Goal: Navigation & Orientation: Find specific page/section

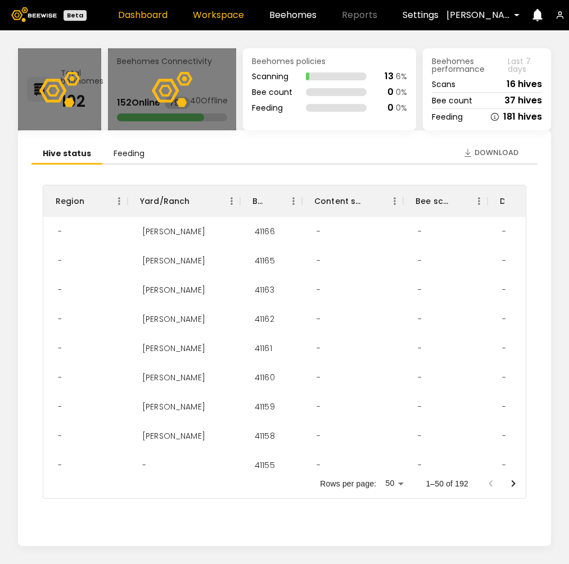
click at [207, 17] on link "Workspace" at bounding box center [218, 15] width 51 height 9
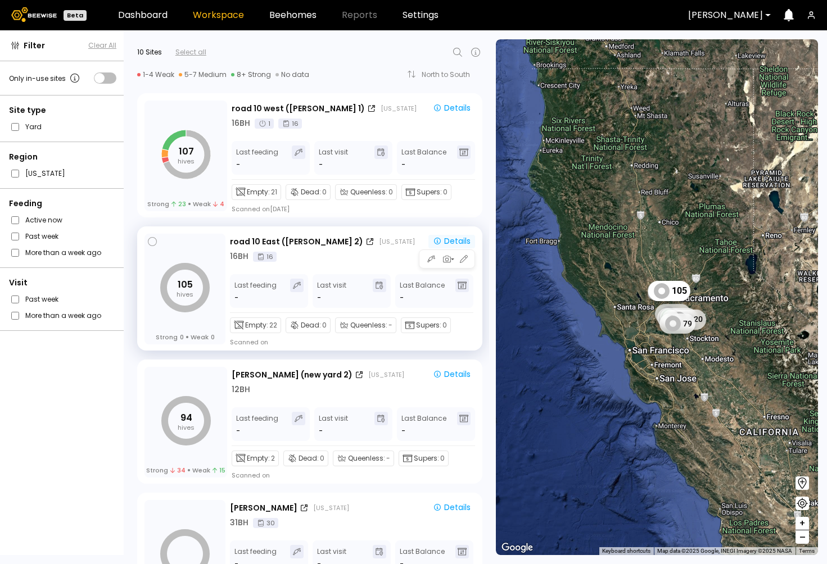
click at [452, 241] on div "Details" at bounding box center [452, 241] width 38 height 10
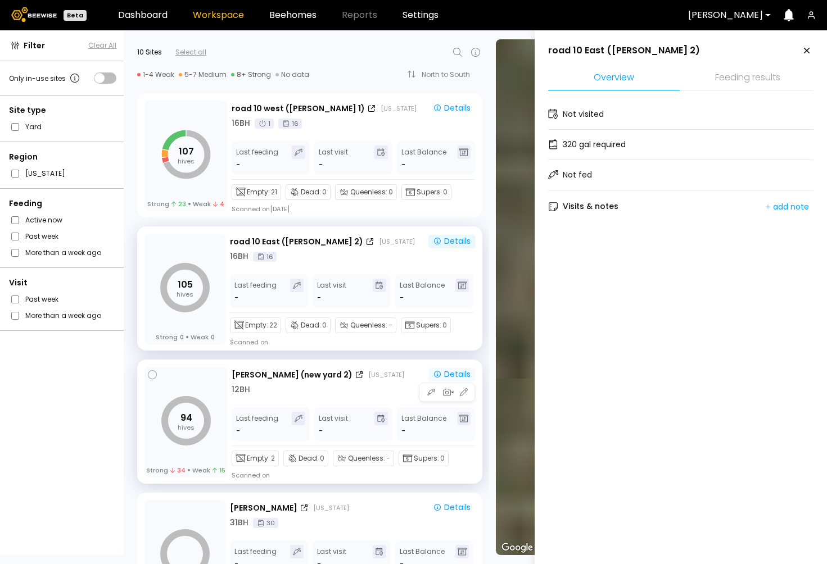
click at [454, 369] on div "Details" at bounding box center [452, 374] width 38 height 10
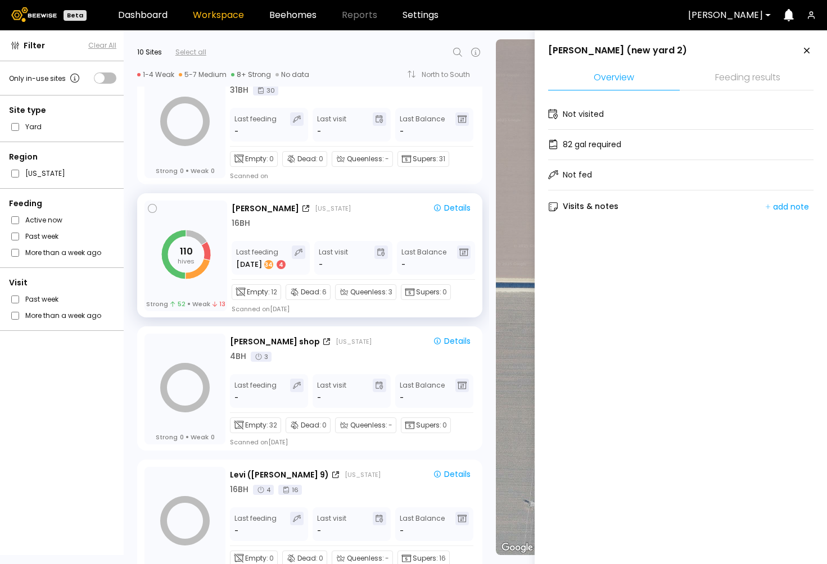
scroll to position [483, 0]
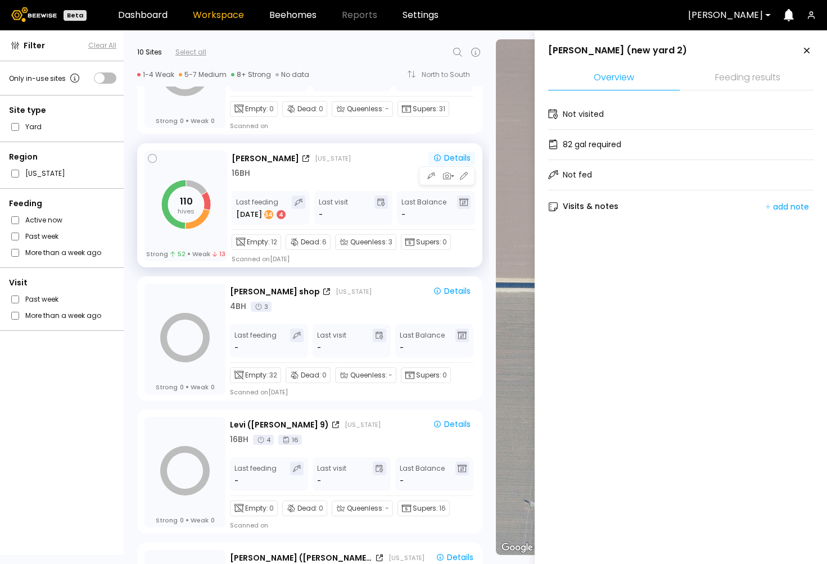
click at [445, 158] on div "Details" at bounding box center [452, 158] width 38 height 10
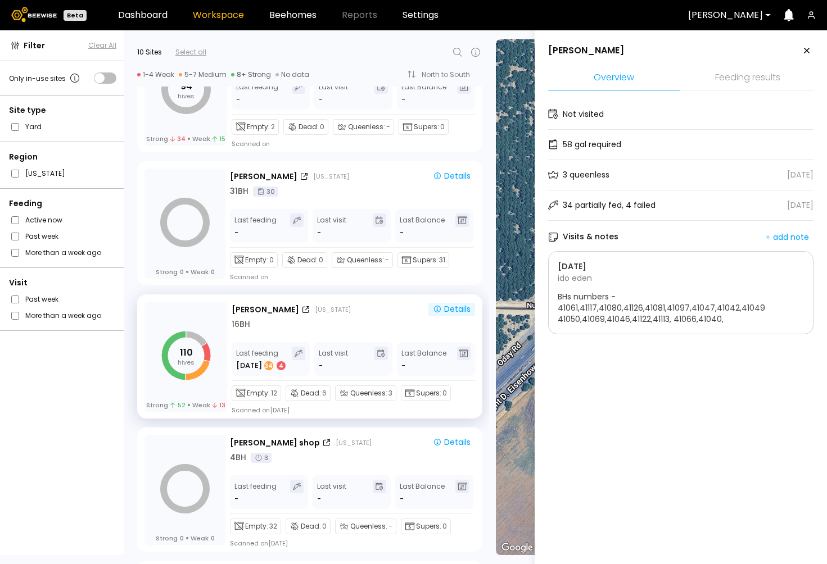
scroll to position [0, 0]
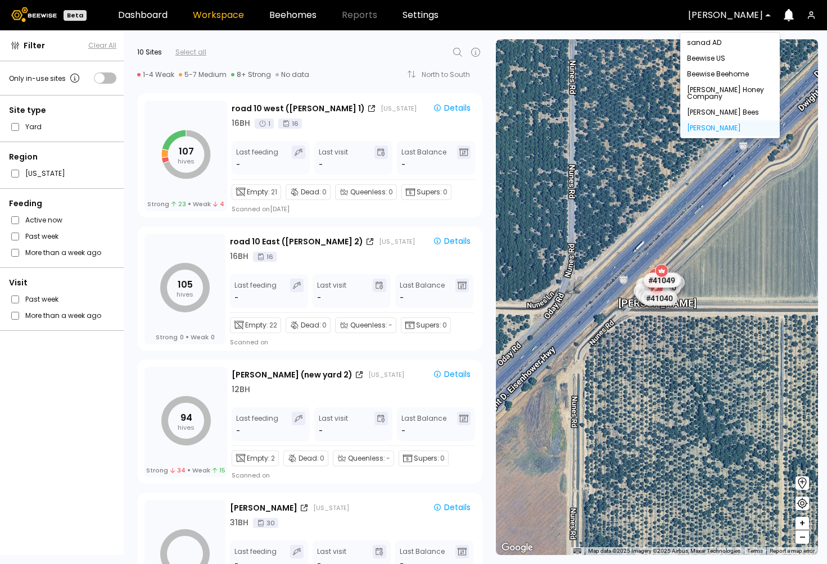
click at [568, 9] on div "[PERSON_NAME]" at bounding box center [725, 15] width 90 height 26
click at [568, 110] on div "[PERSON_NAME] Bees" at bounding box center [730, 112] width 86 height 7
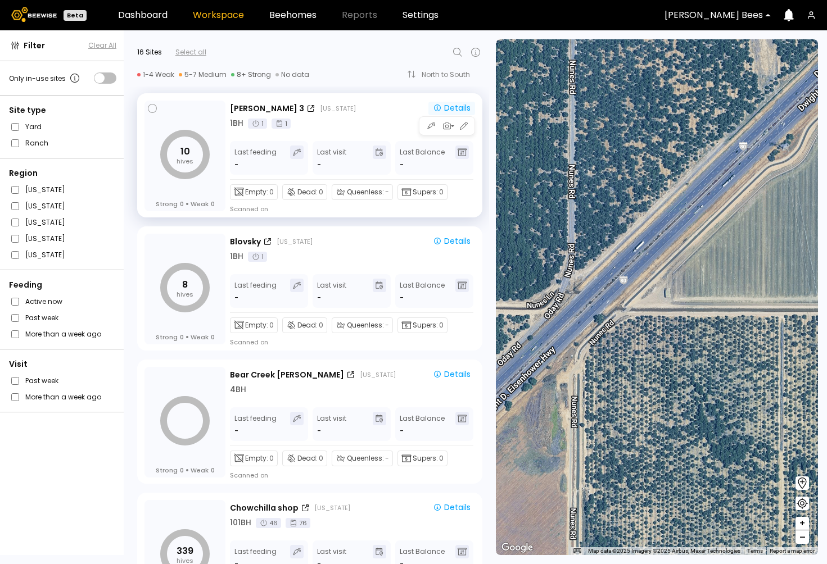
click at [454, 106] on div "Details" at bounding box center [452, 108] width 38 height 10
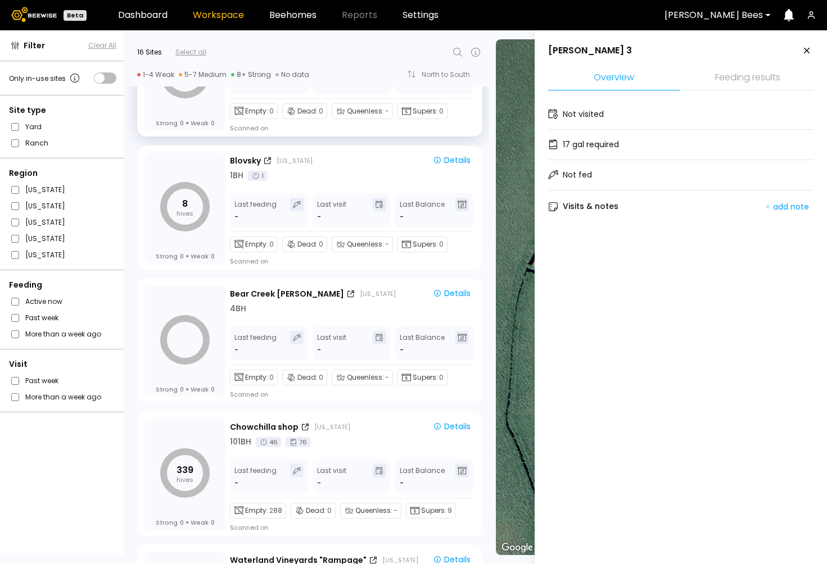
scroll to position [83, 0]
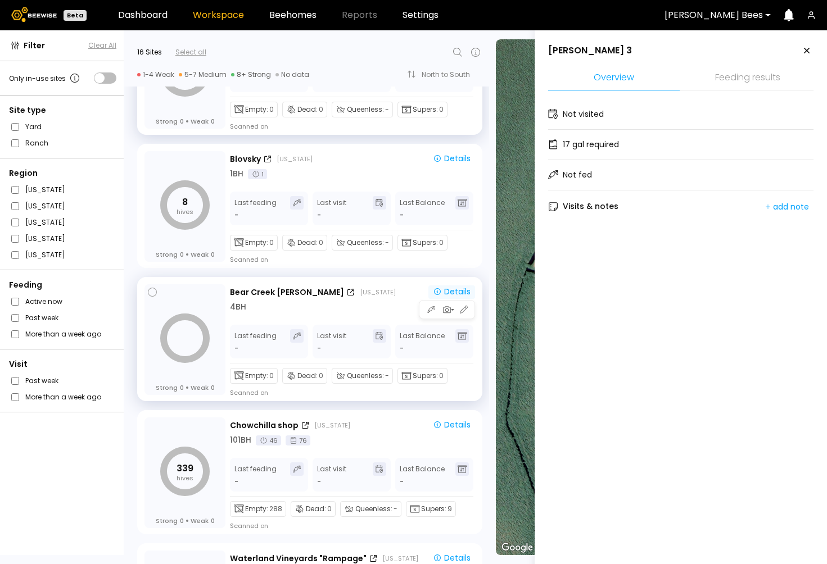
click at [453, 291] on div "Details" at bounding box center [452, 292] width 38 height 10
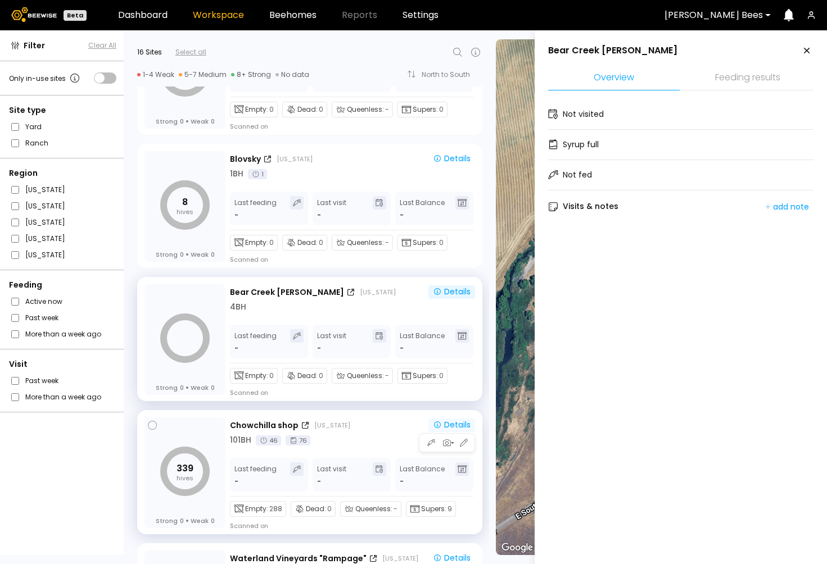
click at [451, 423] on div "Details" at bounding box center [452, 425] width 38 height 10
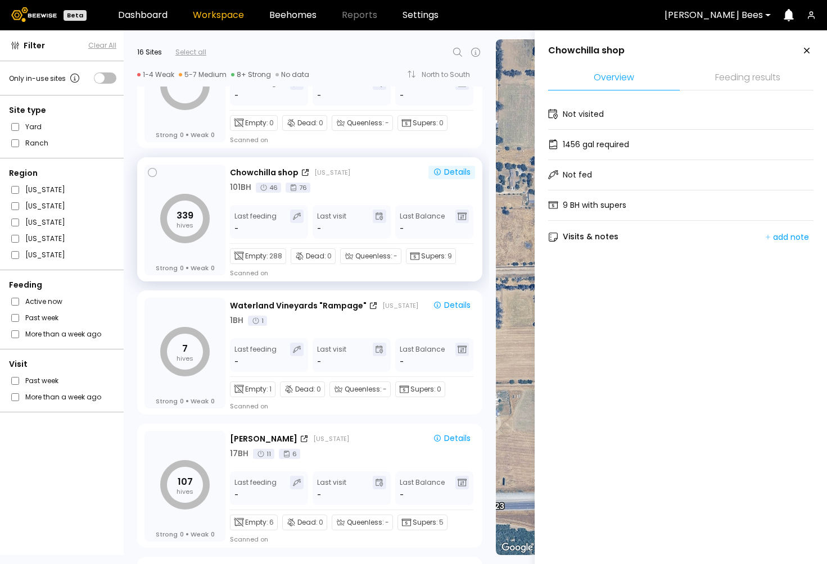
scroll to position [491, 0]
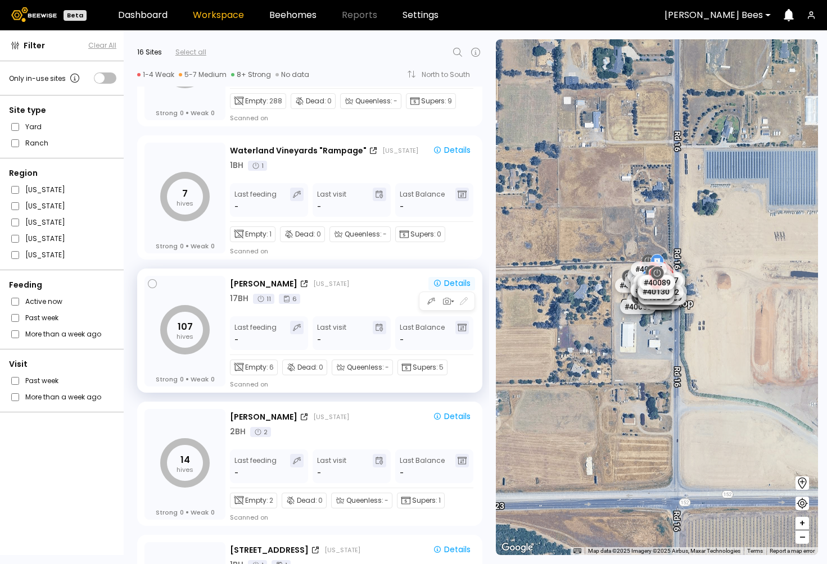
click at [455, 285] on div "Details" at bounding box center [452, 283] width 38 height 10
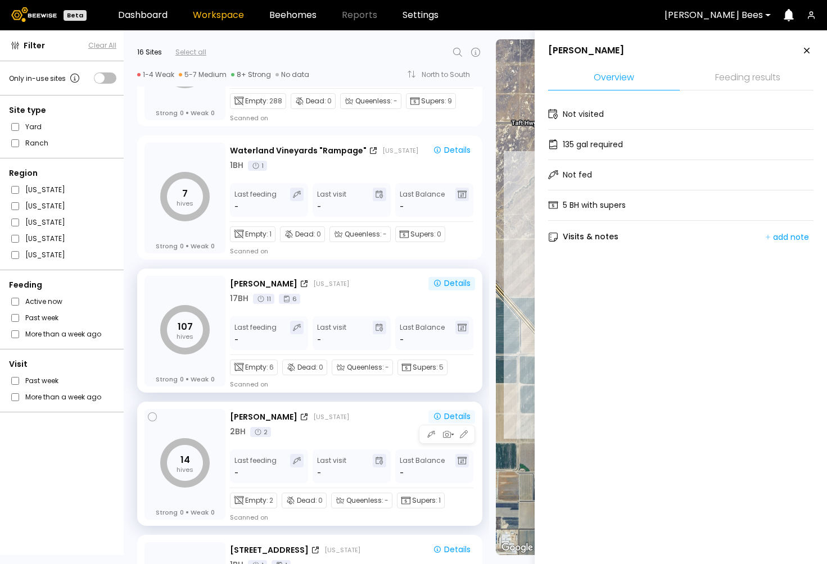
click at [458, 411] on div "Details" at bounding box center [452, 416] width 38 height 10
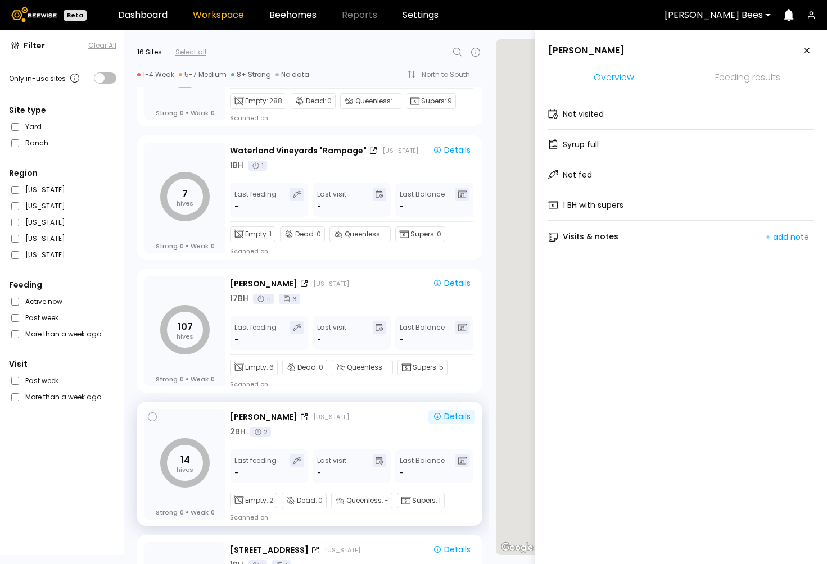
scroll to position [627, 0]
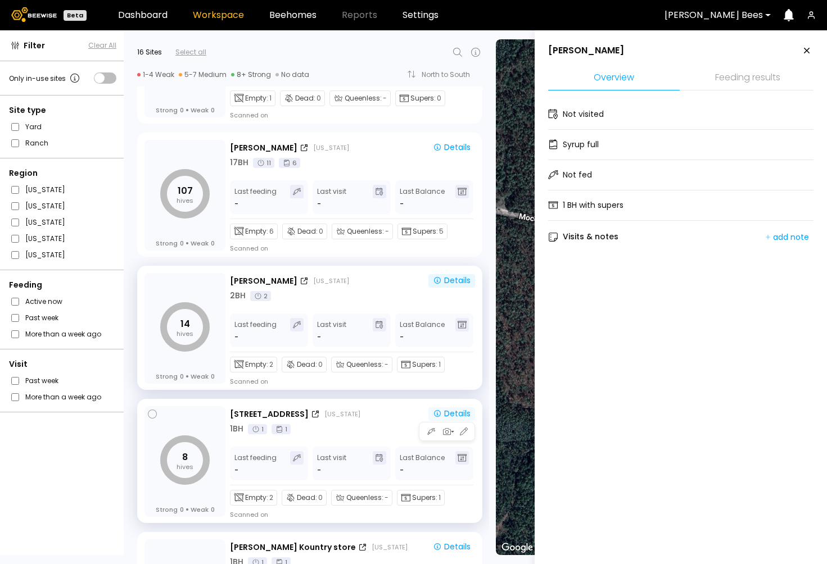
click at [453, 413] on div "Details" at bounding box center [452, 414] width 38 height 10
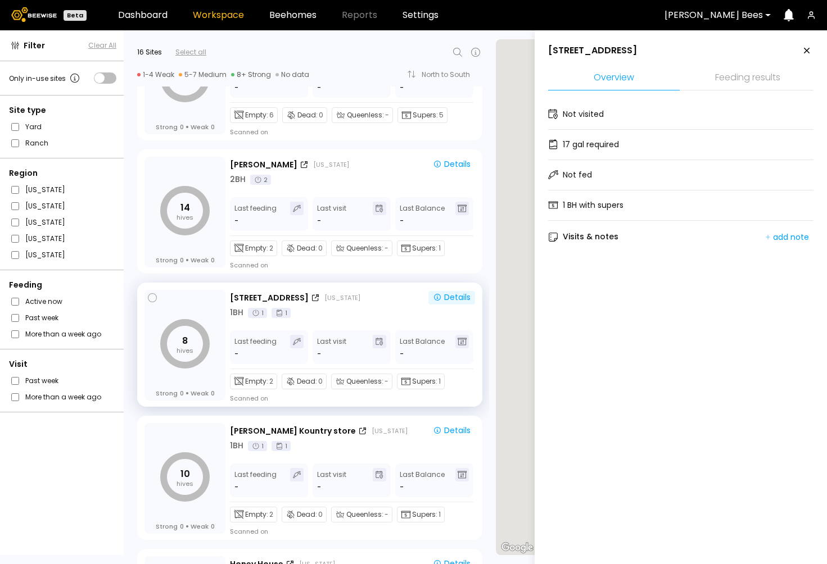
scroll to position [747, 0]
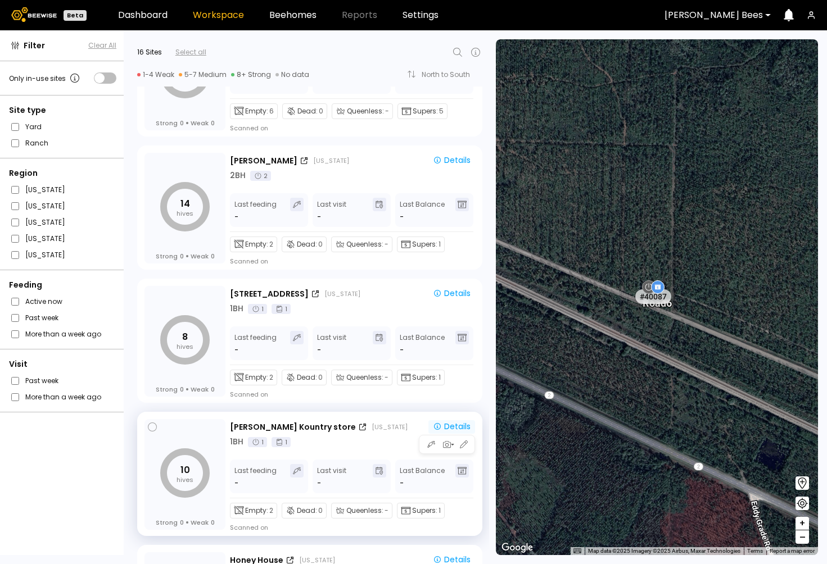
click at [451, 423] on div "Details" at bounding box center [452, 427] width 38 height 10
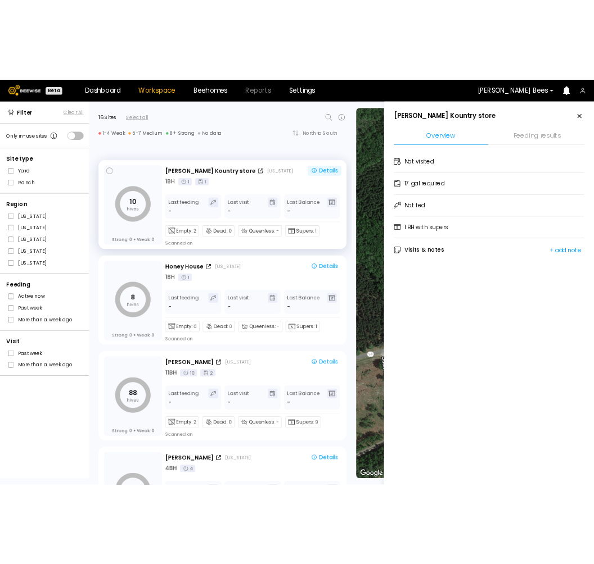
scroll to position [1258, 0]
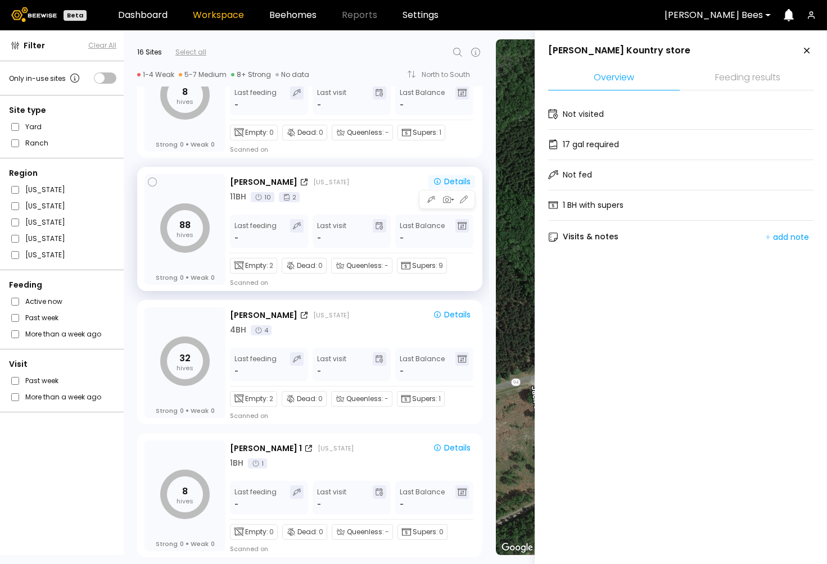
click at [452, 185] on div "Details" at bounding box center [452, 181] width 38 height 10
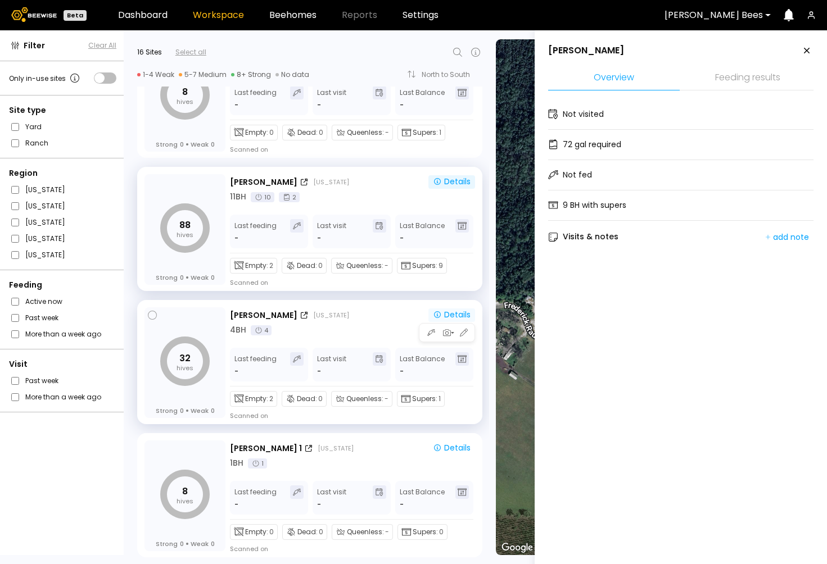
click at [450, 316] on div "Details" at bounding box center [452, 315] width 38 height 10
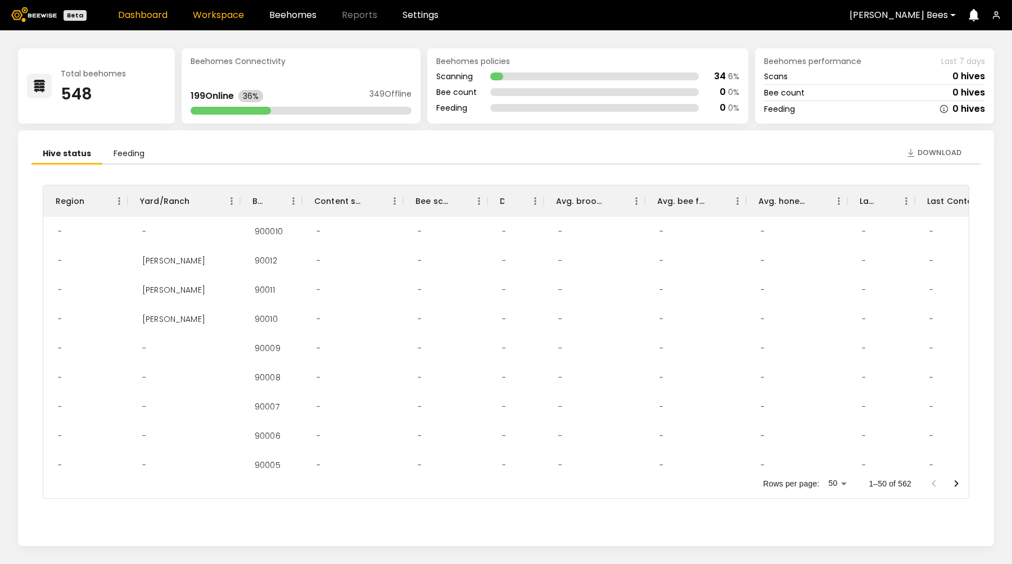
click at [215, 14] on link "Workspace" at bounding box center [218, 15] width 51 height 9
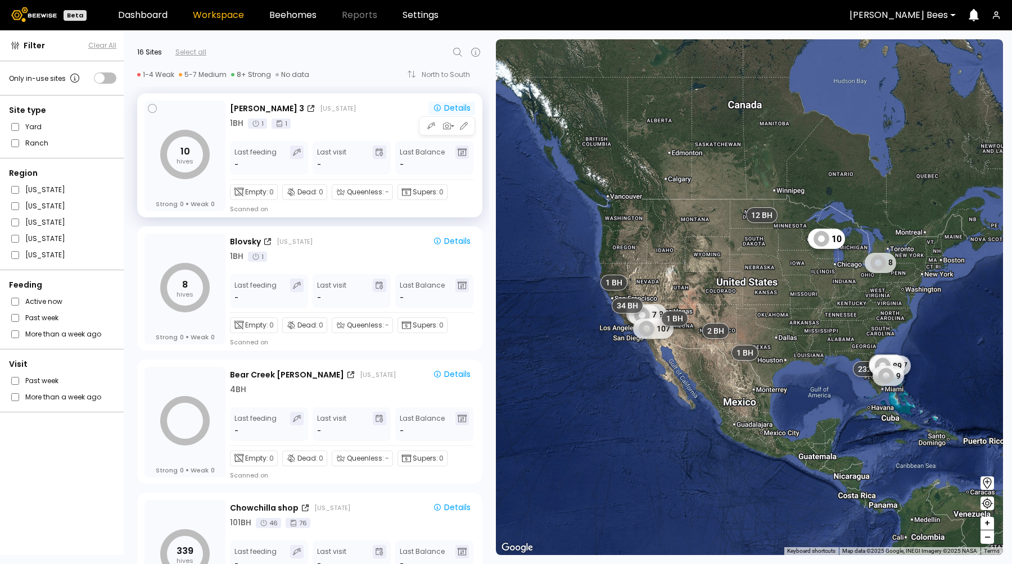
click at [453, 113] on div "Details" at bounding box center [452, 108] width 38 height 10
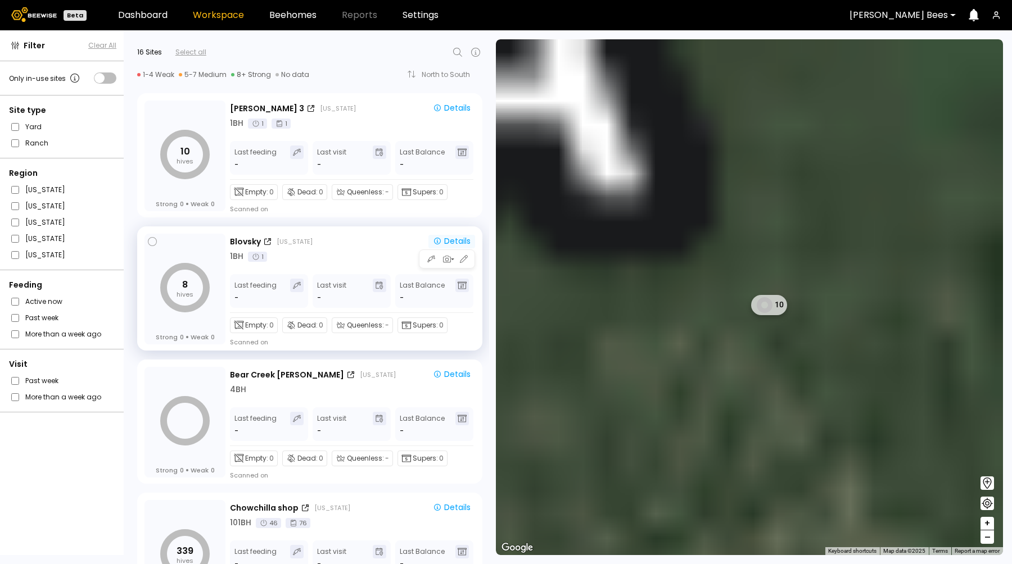
click at [456, 237] on div "Details" at bounding box center [452, 241] width 38 height 10
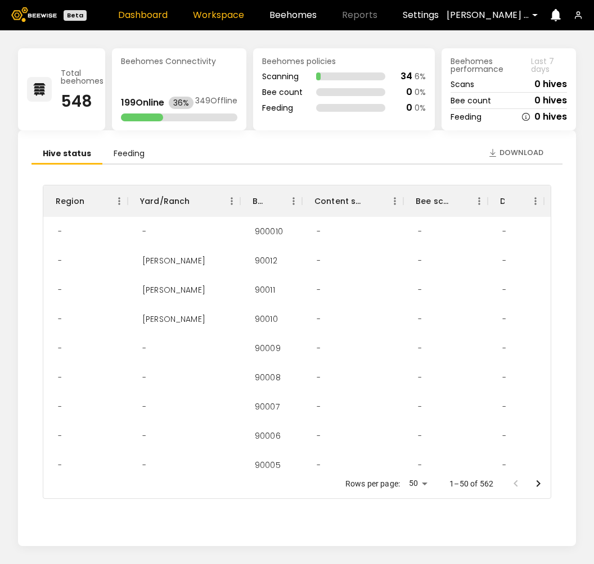
click at [197, 17] on link "Workspace" at bounding box center [218, 15] width 51 height 9
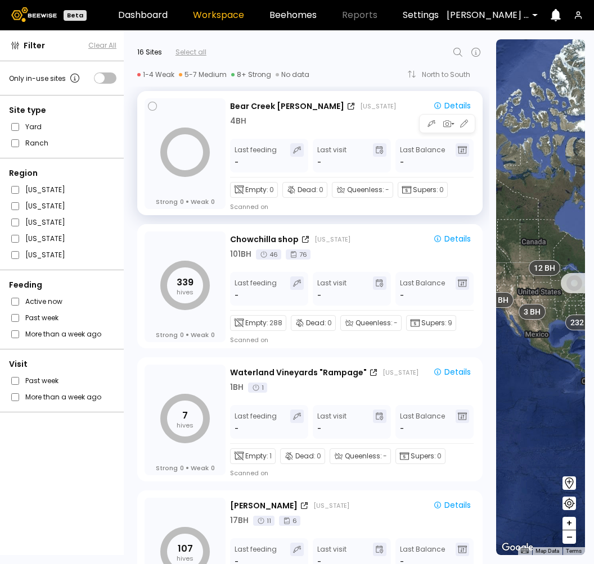
scroll to position [284, 0]
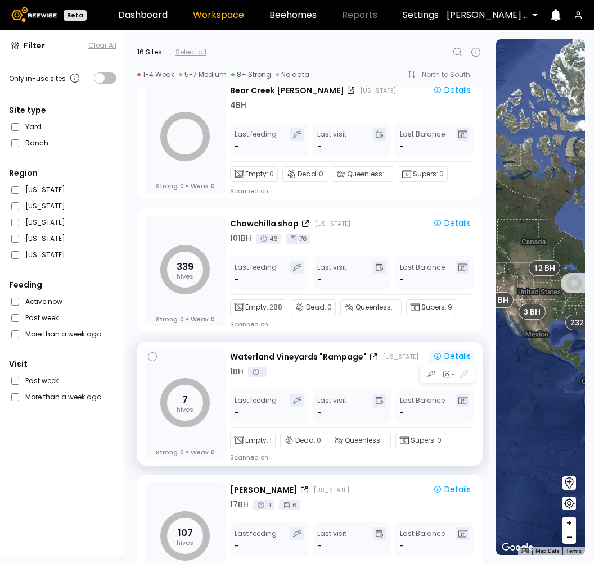
click at [447, 358] on div "Details" at bounding box center [452, 356] width 38 height 10
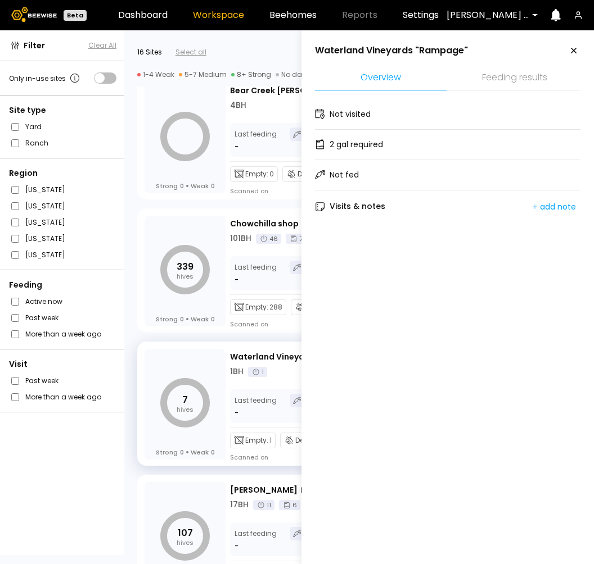
click at [493, 11] on div at bounding box center [487, 15] width 83 height 10
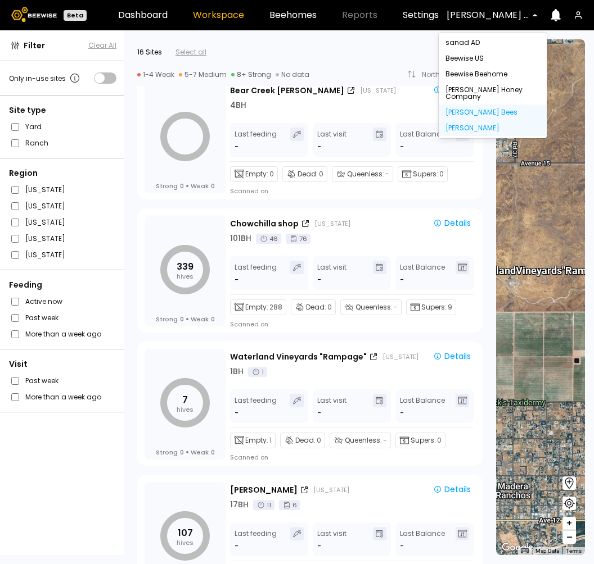
click at [460, 125] on div "[PERSON_NAME]" at bounding box center [492, 128] width 94 height 7
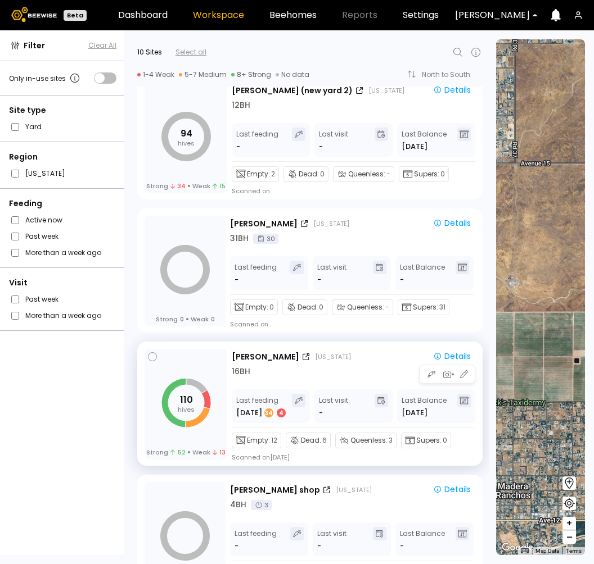
click at [456, 350] on div "Nunes California Details 16 BH Last feeding Aug 26 34 4 Last visit - Last Balan…" at bounding box center [353, 405] width 243 height 113
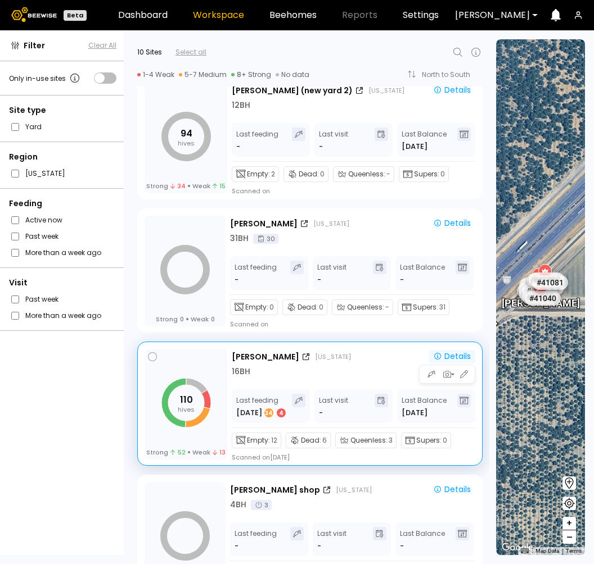
click at [450, 355] on div "Details" at bounding box center [452, 356] width 38 height 10
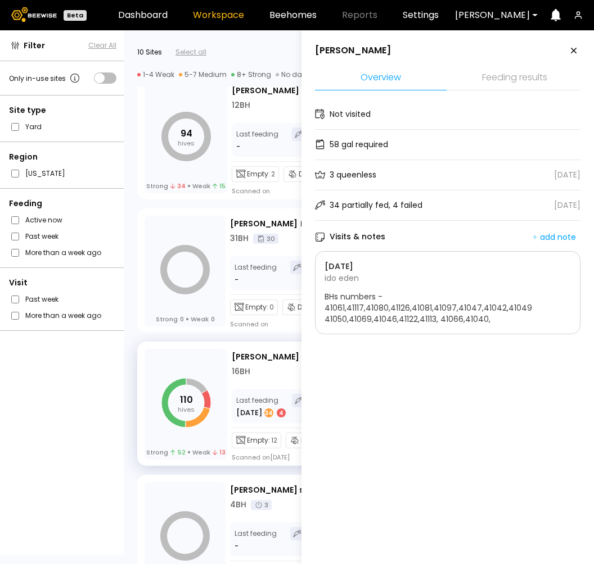
click at [126, 347] on div "110 hives Strong 52 Weak 13 Nunes California Details 16 BH Last feeding Aug 26 …" at bounding box center [306, 401] width 365 height 133
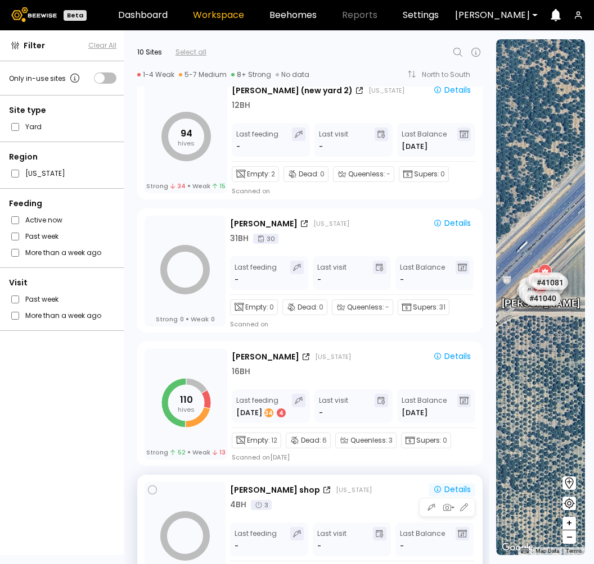
click at [447, 489] on div "Details" at bounding box center [452, 489] width 38 height 10
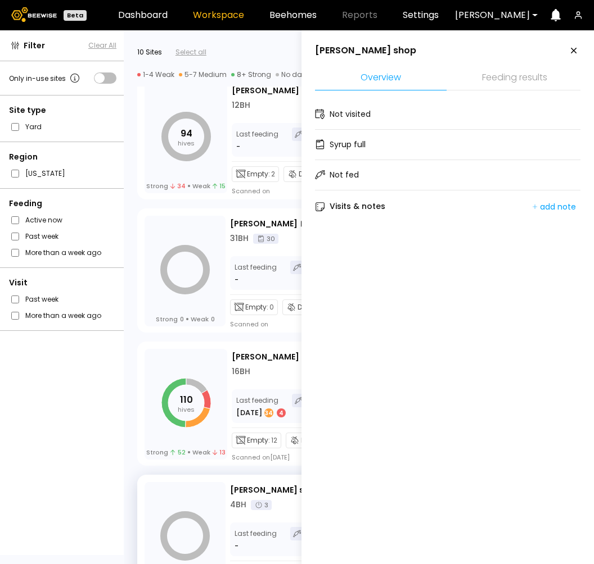
click at [125, 209] on div "Strong 0 Weak 0 Thomsen California Details 31 BH 30 Last feeding - Last visit -…" at bounding box center [306, 268] width 365 height 133
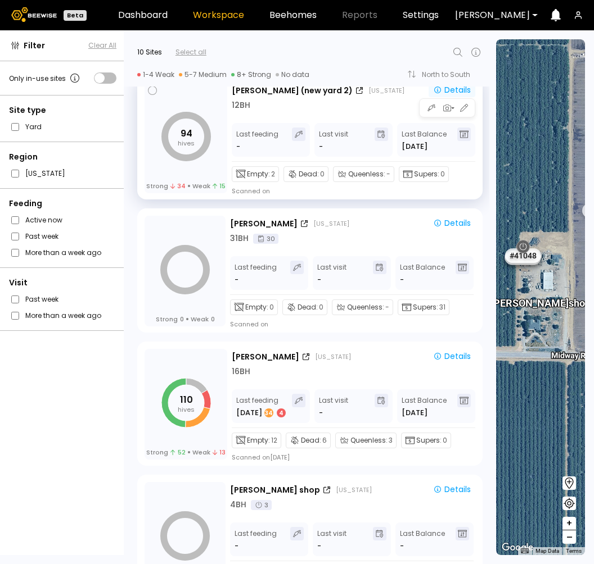
click at [447, 90] on div "Details" at bounding box center [452, 90] width 38 height 10
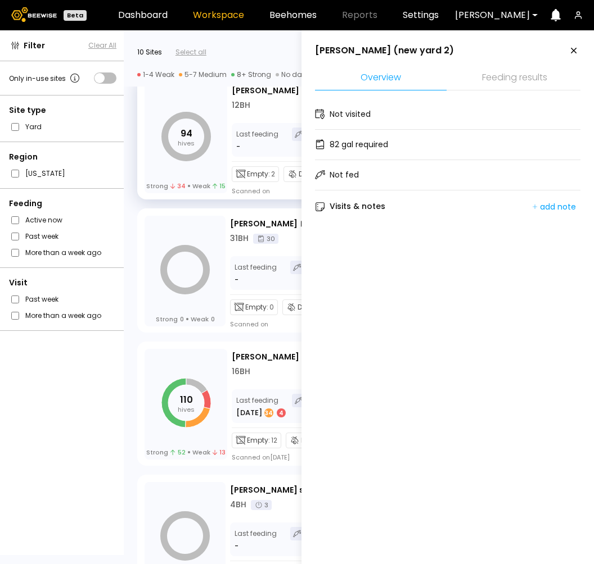
click at [128, 241] on div "Strong 0 Weak 0 Thomsen California Details 31 BH 30 Last feeding - Last visit -…" at bounding box center [306, 268] width 365 height 133
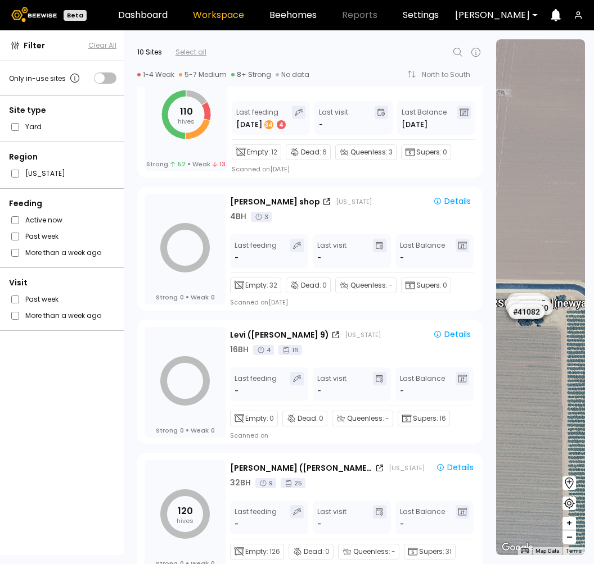
scroll to position [818, 0]
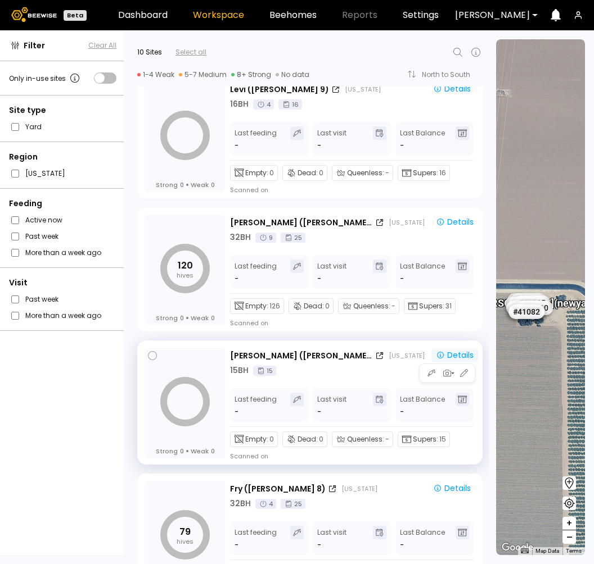
click at [450, 351] on div "Details" at bounding box center [455, 355] width 38 height 10
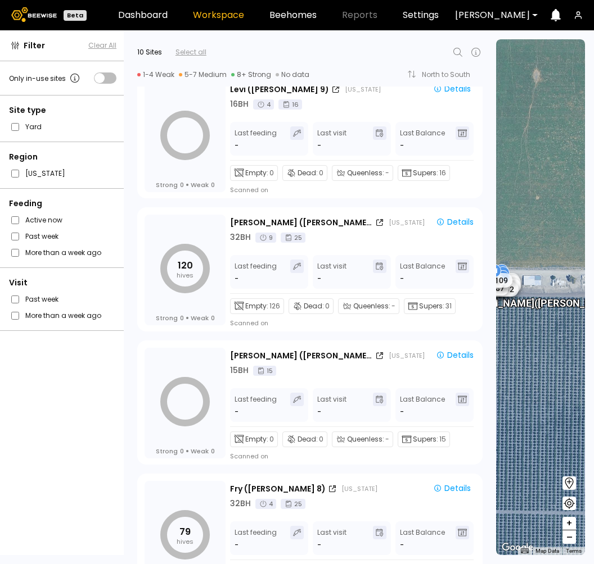
click at [122, 321] on div at bounding box center [120, 297] width 3 height 532
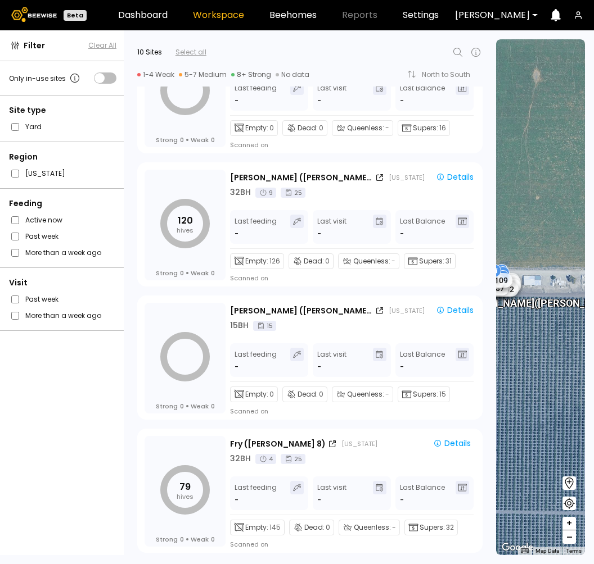
click at [516, 17] on div at bounding box center [492, 15] width 75 height 10
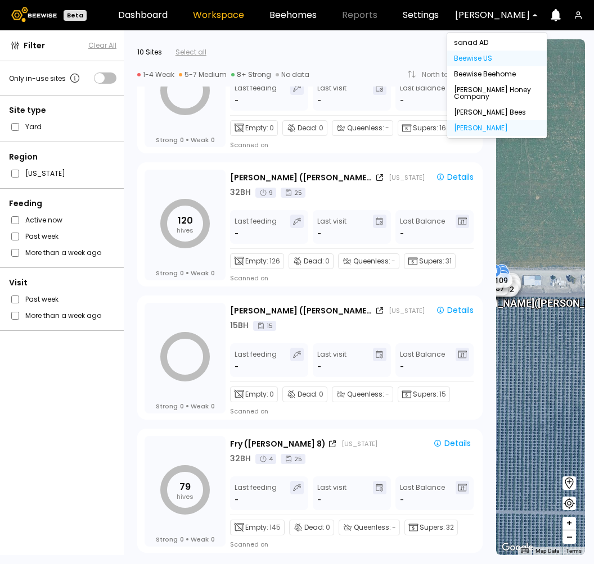
click at [486, 57] on div "Beewise US" at bounding box center [497, 58] width 86 height 7
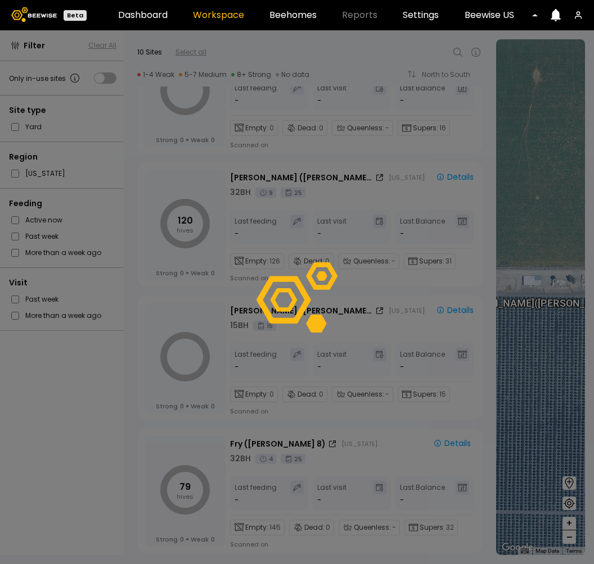
scroll to position [197, 0]
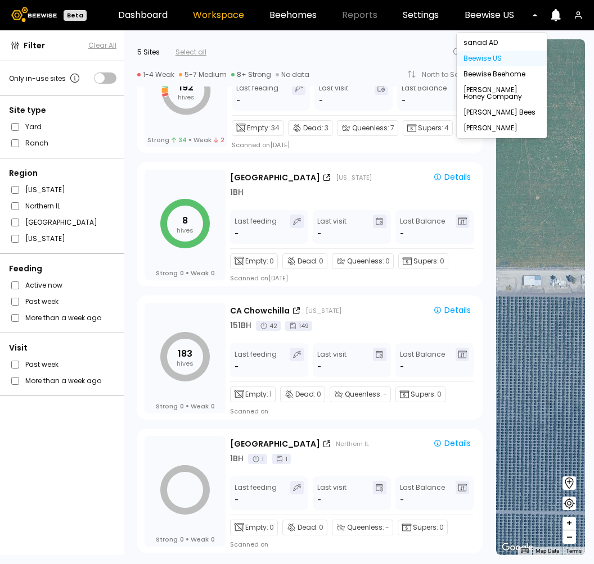
click at [500, 10] on div at bounding box center [496, 15] width 65 height 10
click at [500, 91] on div "[PERSON_NAME] Honey Company" at bounding box center [501, 93] width 76 height 13
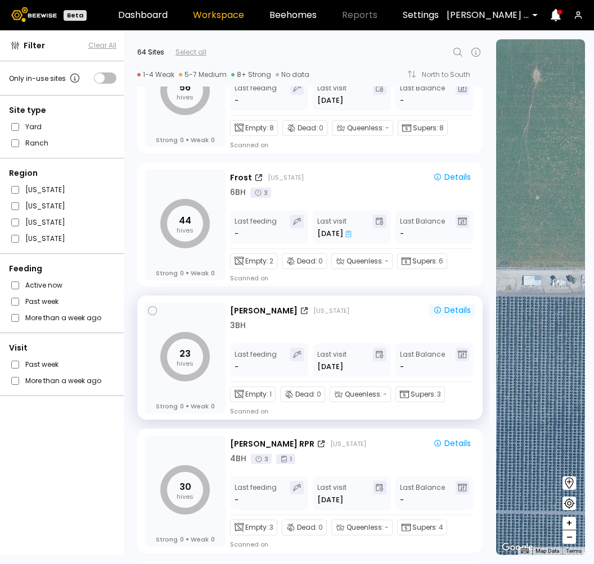
scroll to position [0, 0]
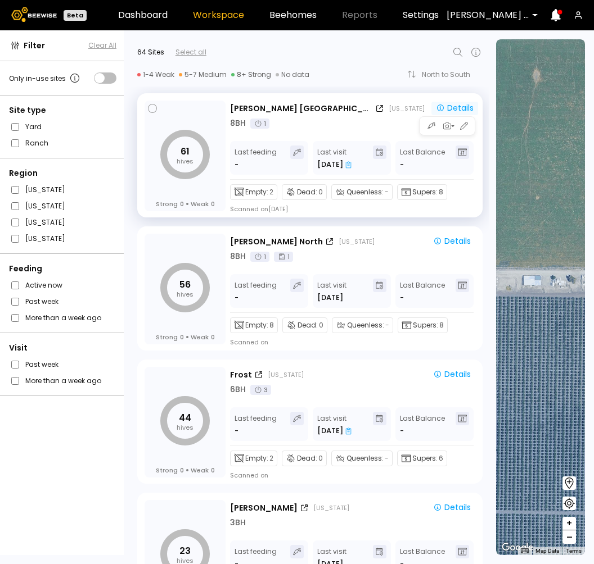
click at [452, 112] on div "Details" at bounding box center [455, 108] width 38 height 10
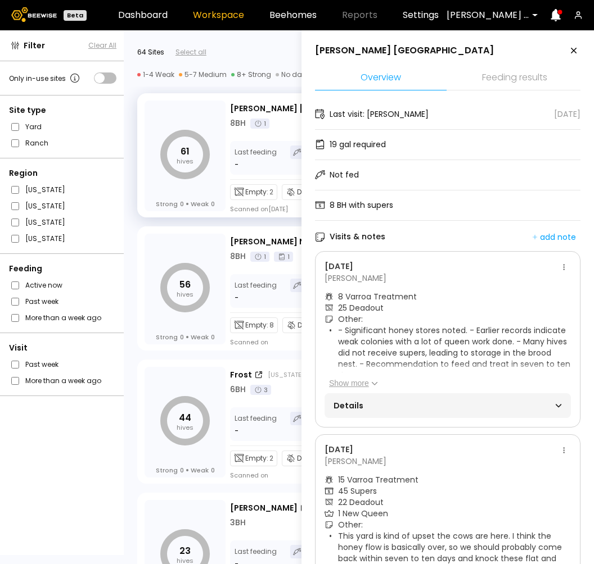
click at [482, 397] on div "Details" at bounding box center [447, 405] width 246 height 25
click at [373, 384] on icon at bounding box center [375, 383] width 6 height 3
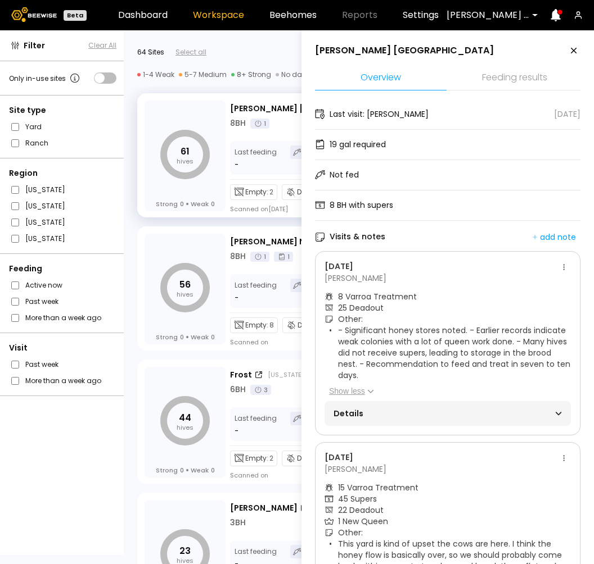
click at [445, 409] on span "Details" at bounding box center [390, 414] width 114 height 16
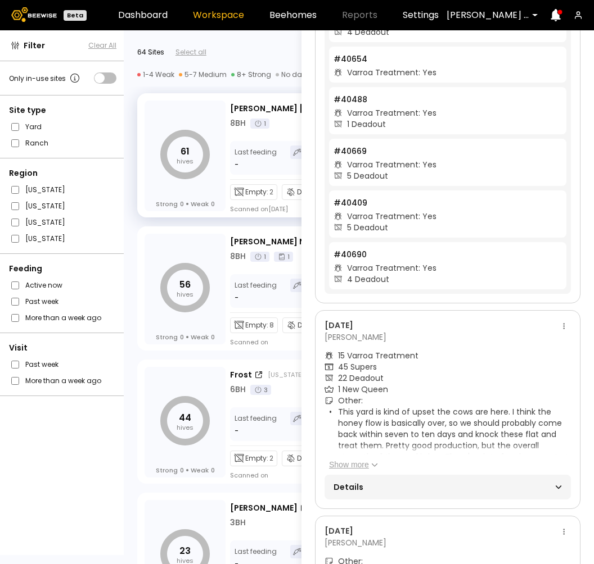
scroll to position [595, 0]
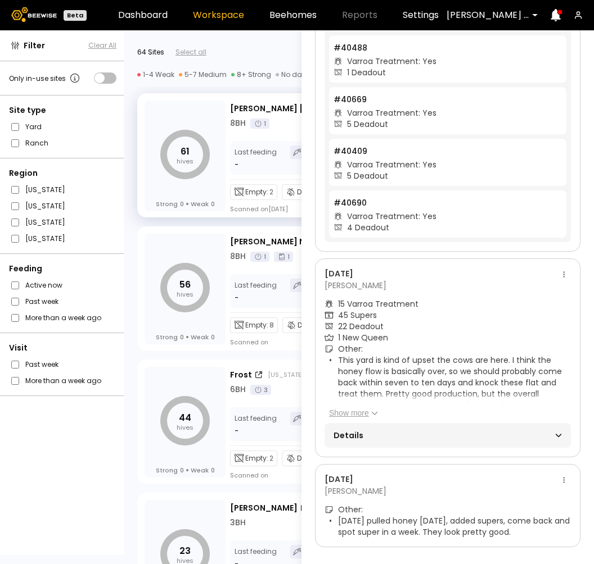
click at [127, 218] on div "61 hives Strong 0 Weak 0 Timm Canada North Dakota Details 8 BH 1 Last feeding -…" at bounding box center [306, 153] width 365 height 133
